Goal: Participate in discussion

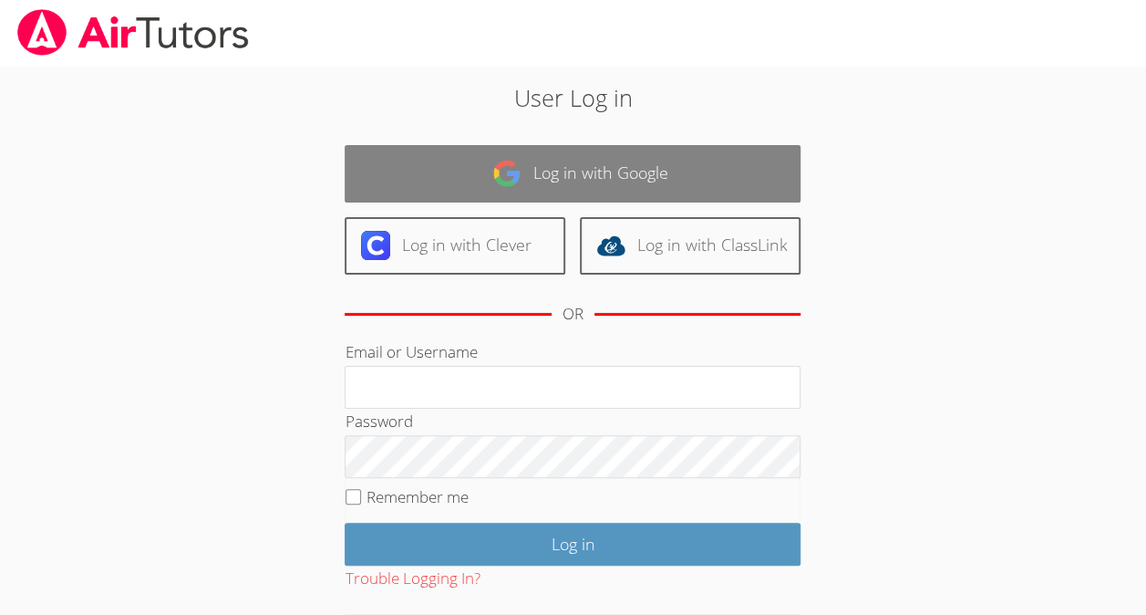
click at [447, 177] on link "Log in with Google" at bounding box center [573, 173] width 456 height 57
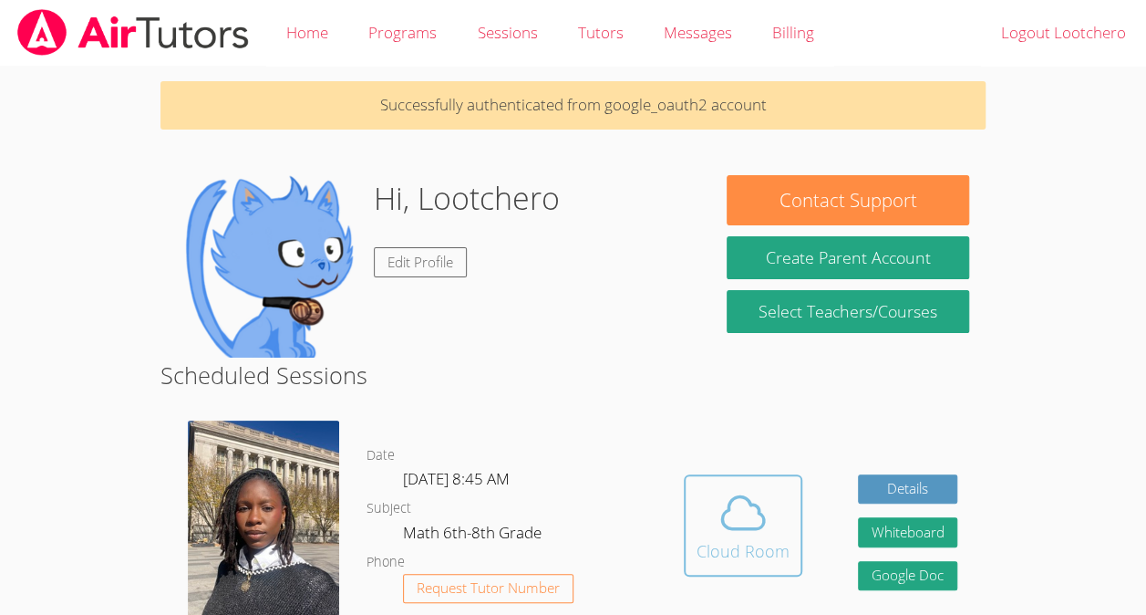
click at [728, 574] on button "Cloud Room" at bounding box center [743, 525] width 119 height 102
click at [763, 509] on icon at bounding box center [743, 512] width 51 height 51
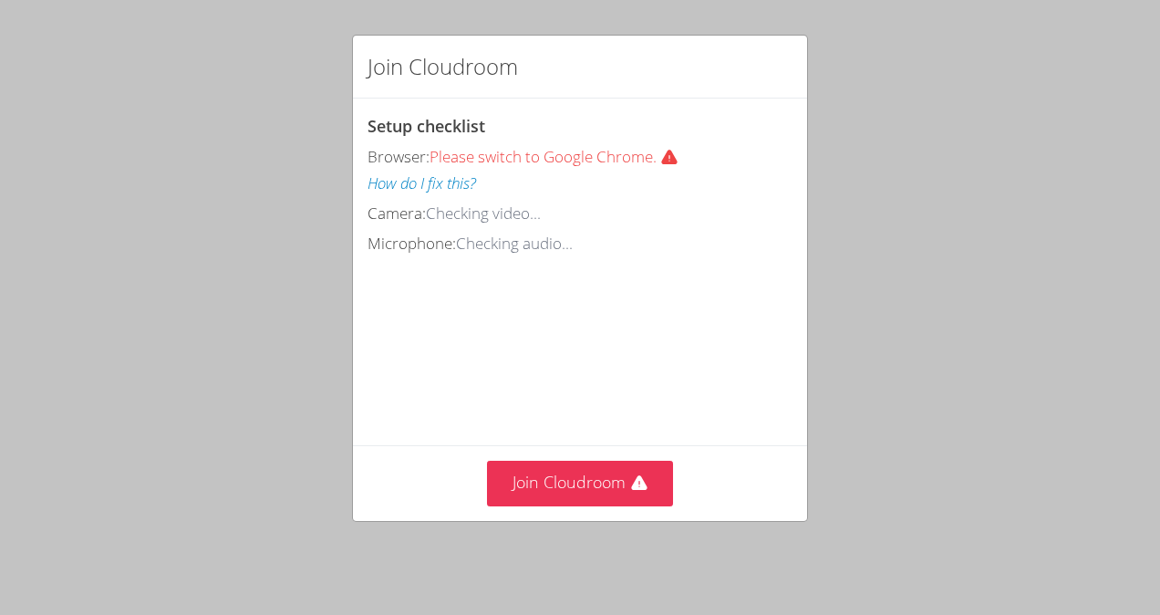
click at [590, 212] on div "Camera: Checking video..." at bounding box center [579, 214] width 425 height 26
click at [607, 494] on button "Join Cloudroom" at bounding box center [580, 482] width 187 height 45
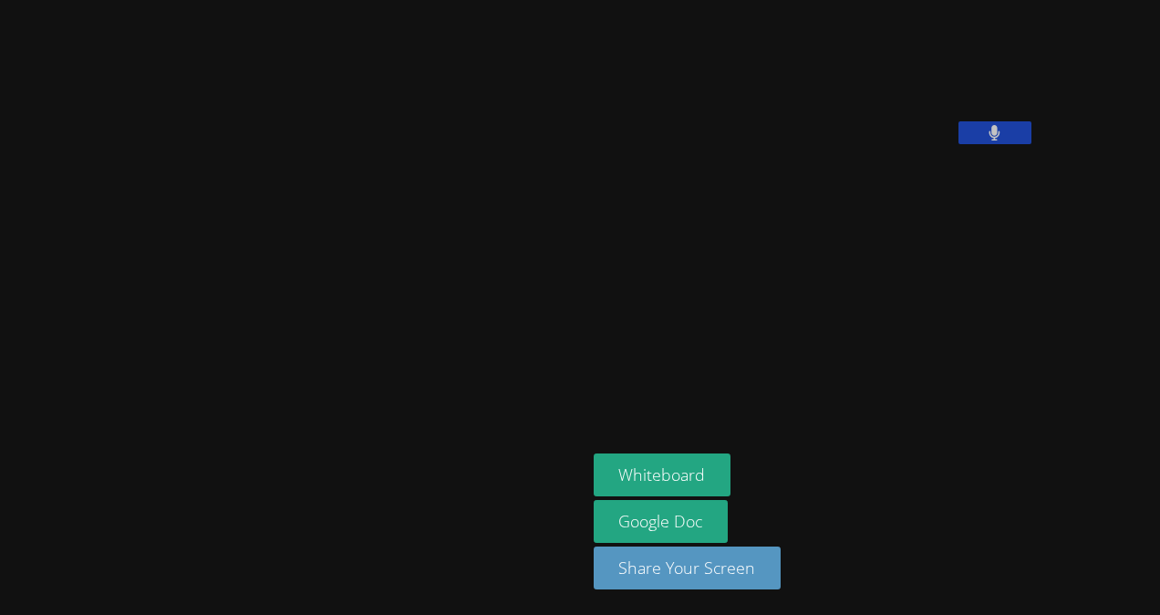
click at [958, 144] on button at bounding box center [994, 132] width 73 height 23
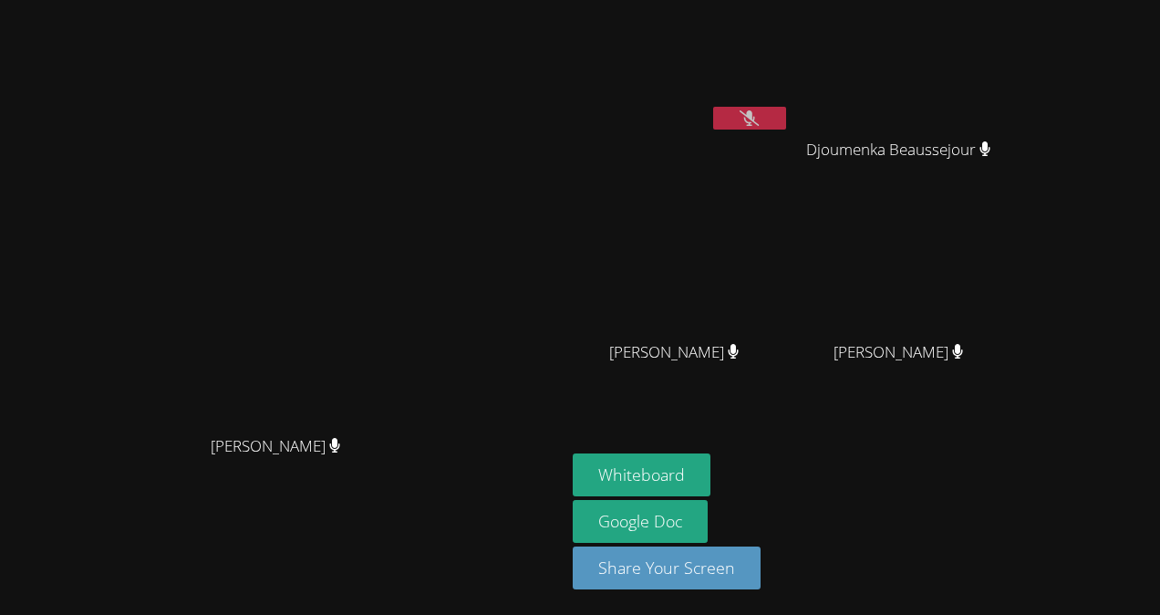
click at [836, 390] on div "[PERSON_NAME]" at bounding box center [905, 368] width 217 height 73
click at [315, 287] on video at bounding box center [283, 271] width 274 height 310
click at [700, 479] on button "Whiteboard" at bounding box center [642, 474] width 138 height 43
click at [756, 123] on icon at bounding box center [750, 118] width 12 height 16
click at [950, 44] on video at bounding box center [905, 68] width 217 height 122
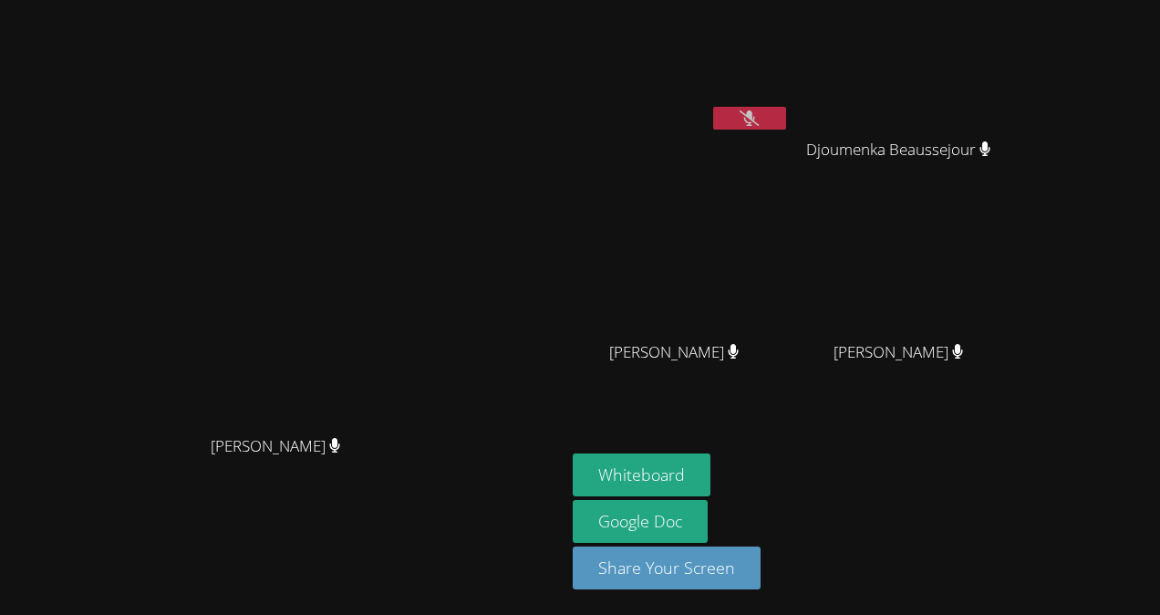
click at [950, 44] on video at bounding box center [905, 68] width 217 height 122
click at [759, 118] on icon at bounding box center [748, 118] width 19 height 16
click at [786, 119] on button at bounding box center [749, 118] width 73 height 23
click at [759, 116] on icon at bounding box center [748, 118] width 19 height 16
click at [786, 117] on button at bounding box center [749, 118] width 73 height 23
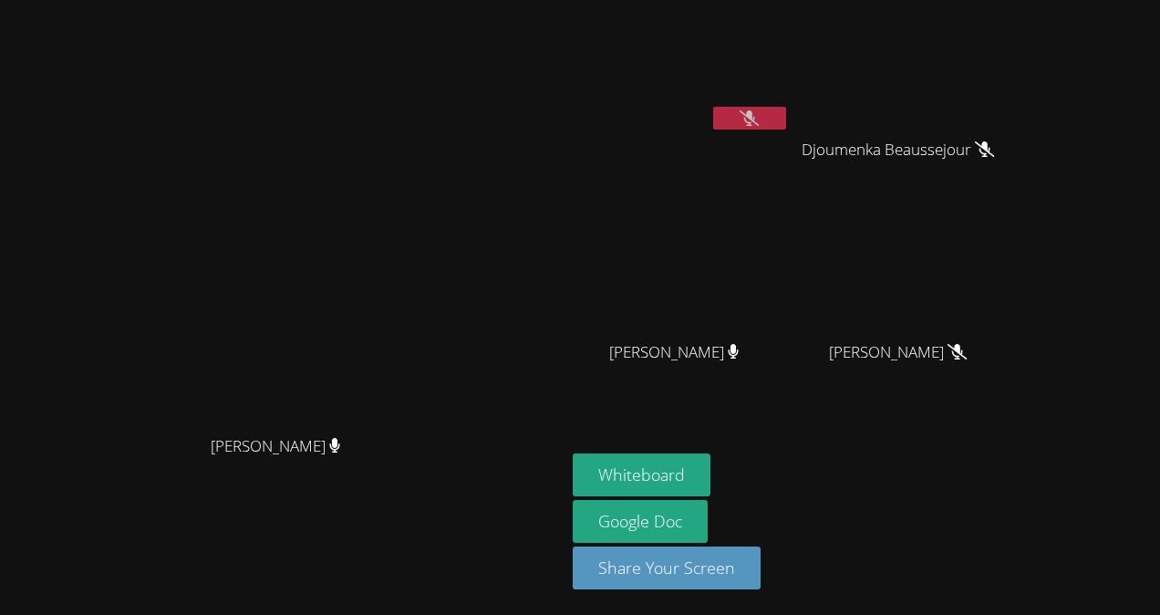
click at [786, 117] on button at bounding box center [749, 118] width 73 height 23
click at [759, 112] on icon at bounding box center [748, 118] width 19 height 16
click at [945, 171] on div "Djoumenka Beaussejour" at bounding box center [905, 165] width 217 height 73
click at [755, 120] on icon at bounding box center [749, 118] width 11 height 16
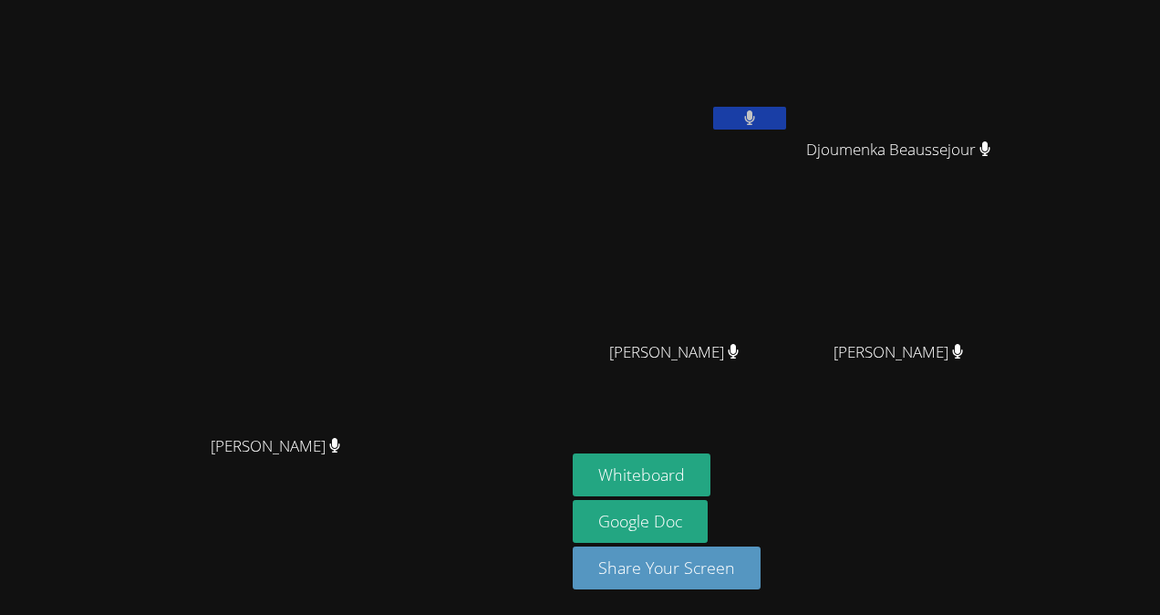
click at [755, 120] on icon at bounding box center [749, 118] width 11 height 16
click at [759, 120] on icon at bounding box center [748, 118] width 19 height 16
click at [786, 116] on button at bounding box center [749, 118] width 73 height 23
click at [786, 113] on button at bounding box center [749, 118] width 73 height 23
click at [790, 34] on video at bounding box center [681, 68] width 217 height 122
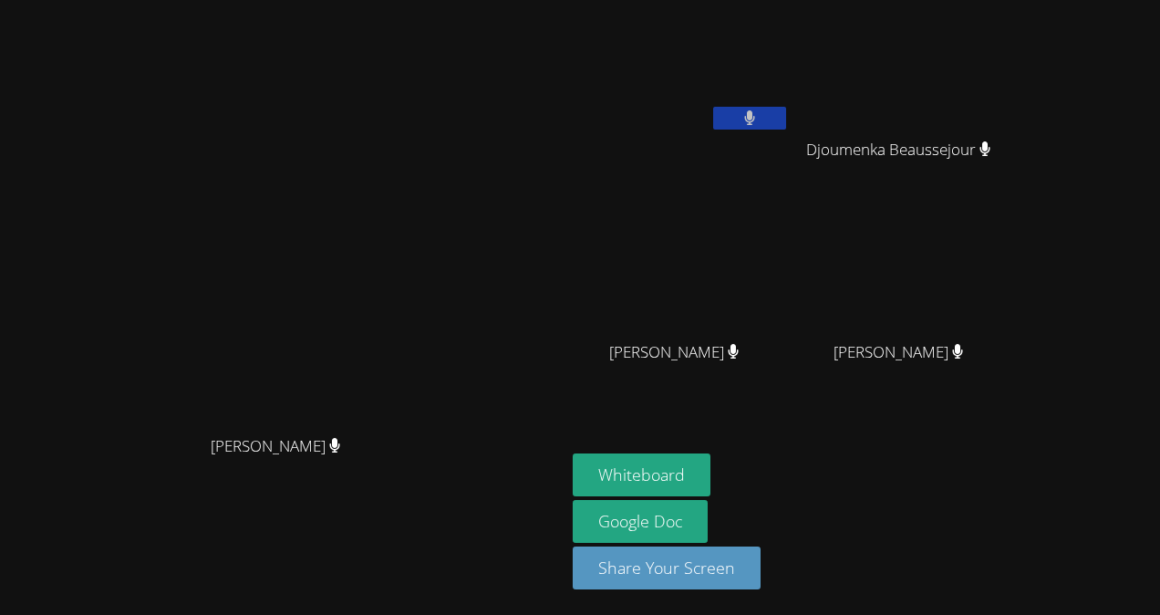
click at [790, 34] on video at bounding box center [681, 68] width 217 height 122
click at [790, 104] on video at bounding box center [681, 68] width 217 height 122
click at [759, 110] on icon at bounding box center [748, 118] width 19 height 16
click at [545, 173] on div "[PERSON_NAME]" at bounding box center [282, 271] width 551 height 310
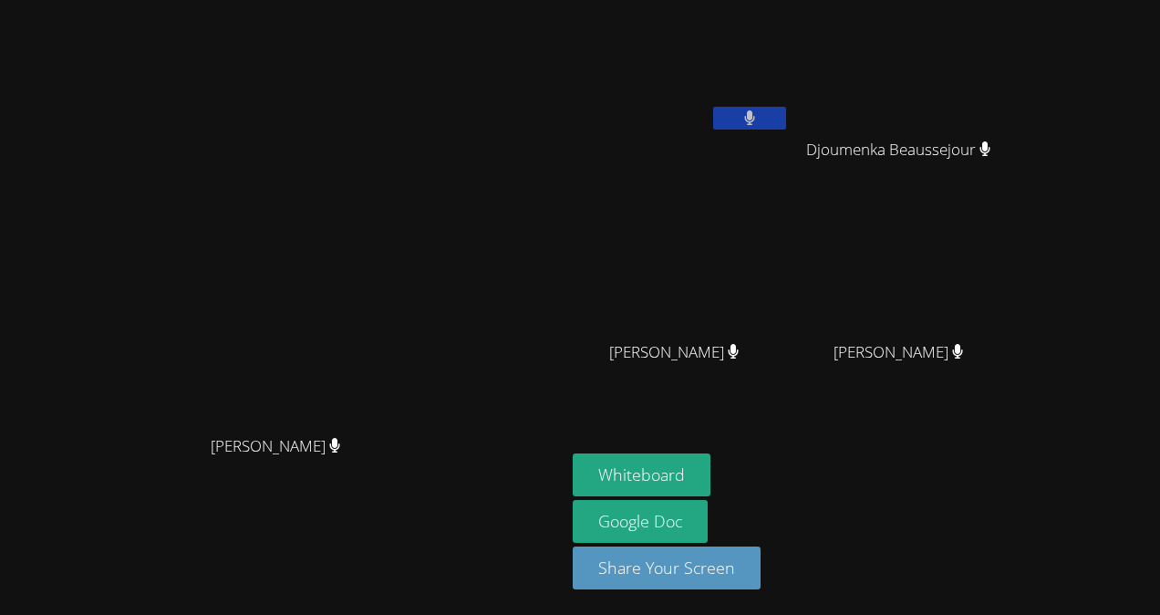
click at [460, 57] on div "Darine Odigé Darine Odigé" at bounding box center [282, 307] width 551 height 600
click at [419, 128] on video at bounding box center [283, 271] width 274 height 310
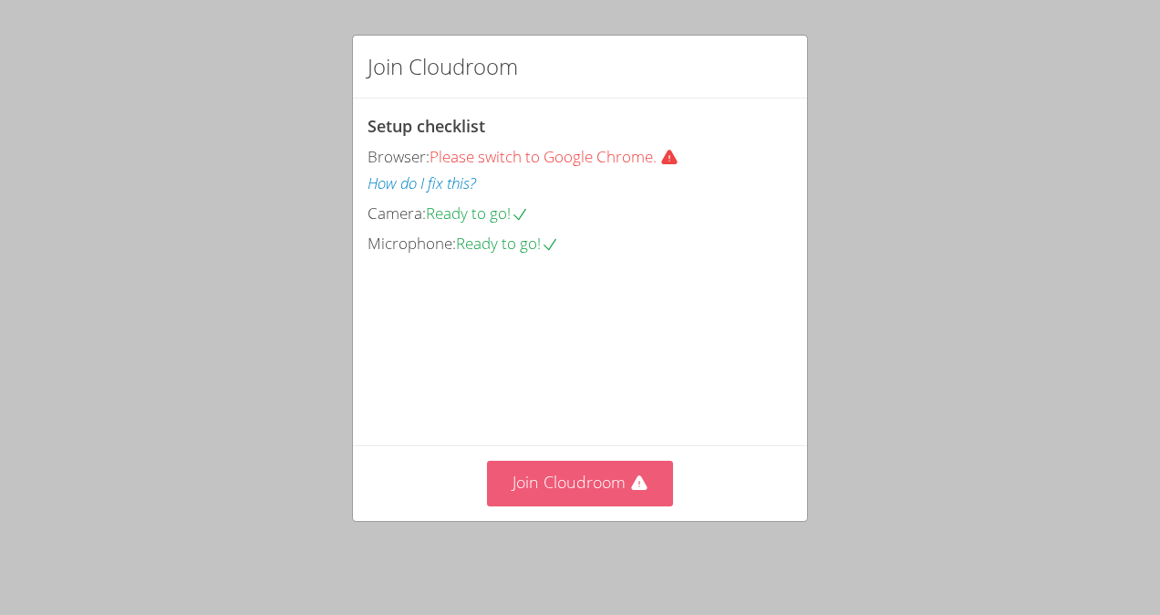
click at [585, 478] on button "Join Cloudroom" at bounding box center [580, 482] width 187 height 45
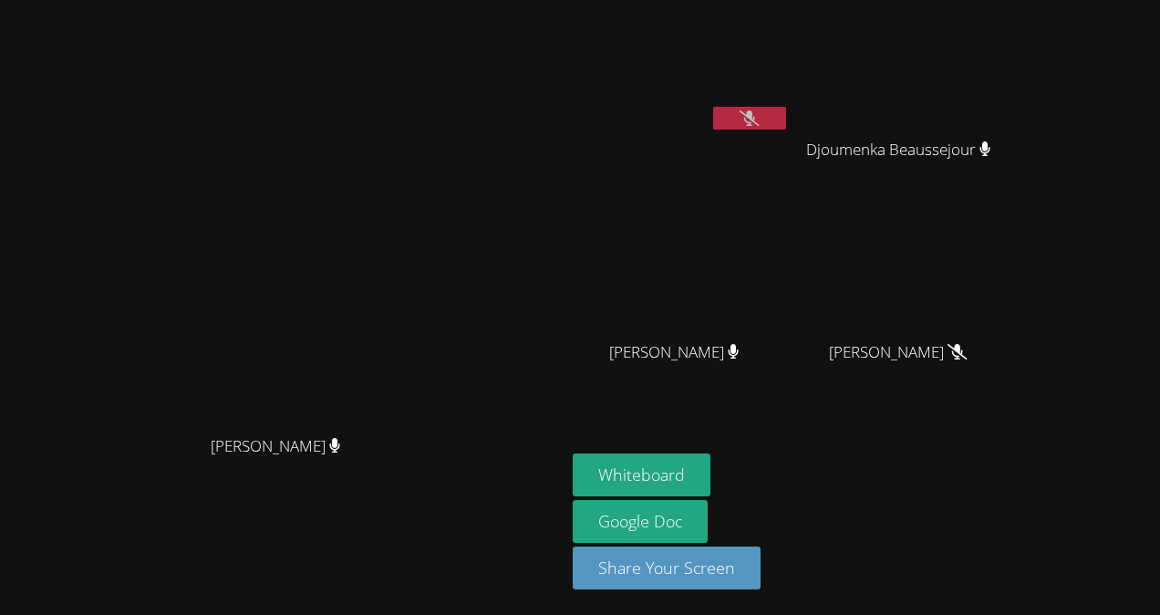
click at [786, 122] on button at bounding box center [749, 118] width 73 height 23
click at [710, 460] on button "Whiteboard" at bounding box center [642, 474] width 138 height 43
click at [759, 122] on icon at bounding box center [748, 118] width 19 height 16
click at [790, 10] on video at bounding box center [681, 68] width 217 height 122
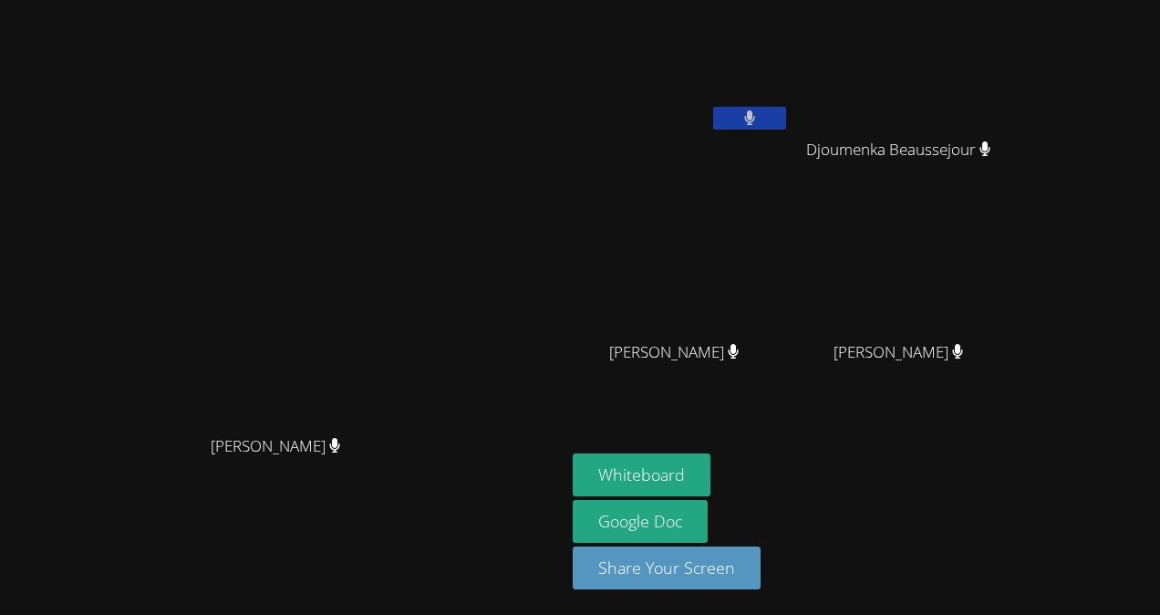
click at [786, 108] on button at bounding box center [749, 118] width 73 height 23
click at [146, 207] on video at bounding box center [283, 271] width 274 height 310
click at [146, 208] on video at bounding box center [283, 271] width 274 height 310
click at [786, 108] on button at bounding box center [749, 118] width 73 height 23
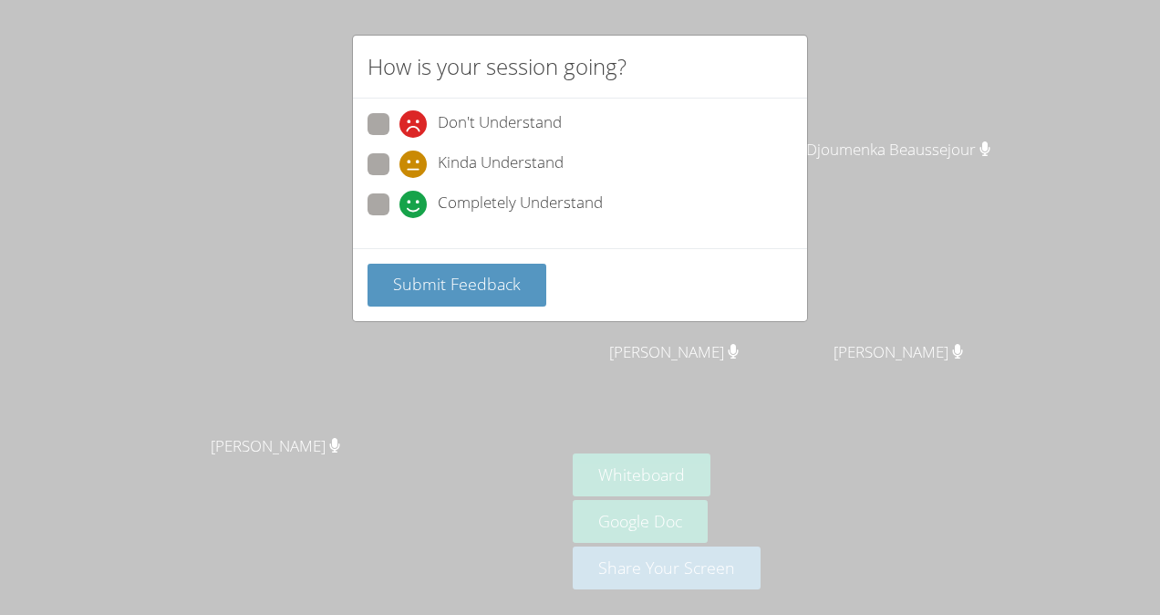
click at [628, 133] on div "Don't Understand" at bounding box center [579, 129] width 425 height 33
click at [545, 111] on span "Don't Understand" at bounding box center [500, 123] width 124 height 27
click at [415, 113] on input "Don't Understand" at bounding box center [407, 121] width 16 height 16
radio input "true"
click at [487, 299] on button "Submit Feedback" at bounding box center [456, 285] width 179 height 43
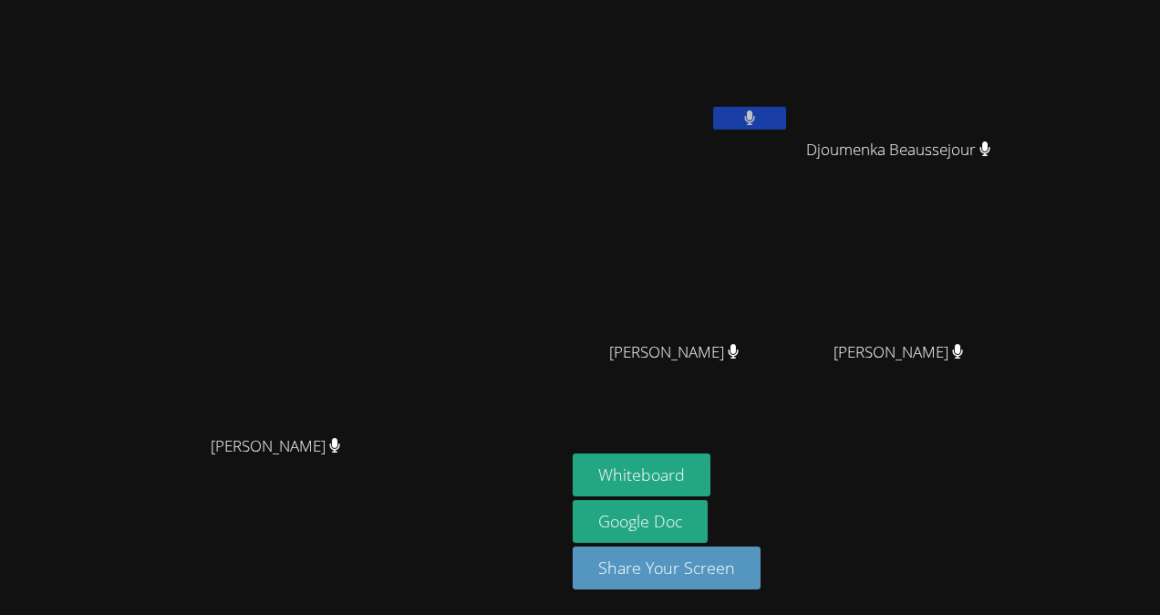
click at [1014, 389] on div "[PERSON_NAME]" at bounding box center [905, 368] width 217 height 73
click at [1014, 315] on video at bounding box center [905, 271] width 217 height 122
click at [1014, 303] on video at bounding box center [905, 271] width 217 height 122
click at [912, 184] on div "Djoumenka Beaussejour" at bounding box center [905, 165] width 217 height 73
click at [910, 164] on div "Djoumenka Beaussejour" at bounding box center [905, 165] width 217 height 73
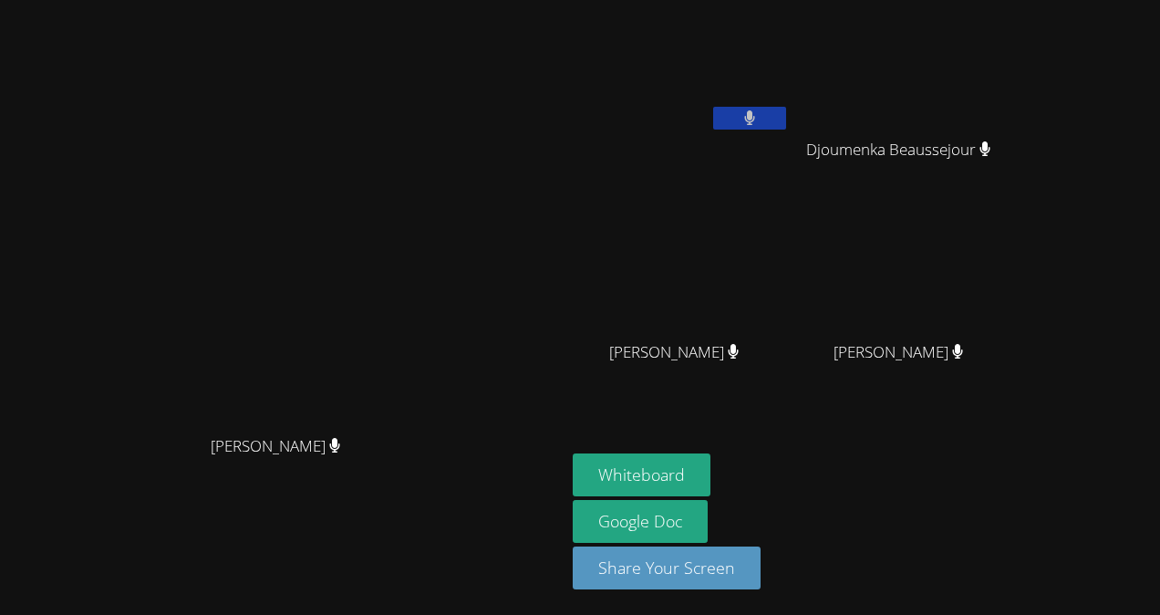
click at [1155, 317] on div "[PERSON_NAME] [PERSON_NAME] [PERSON_NAME] [PERSON_NAME] [PERSON_NAME] [PERSON_N…" at bounding box center [580, 307] width 1160 height 615
click at [786, 116] on button at bounding box center [749, 118] width 73 height 23
click at [710, 485] on button "Whiteboard" at bounding box center [642, 474] width 138 height 43
click at [543, 116] on div "[PERSON_NAME]" at bounding box center [282, 271] width 551 height 310
